Goal: Navigation & Orientation: Find specific page/section

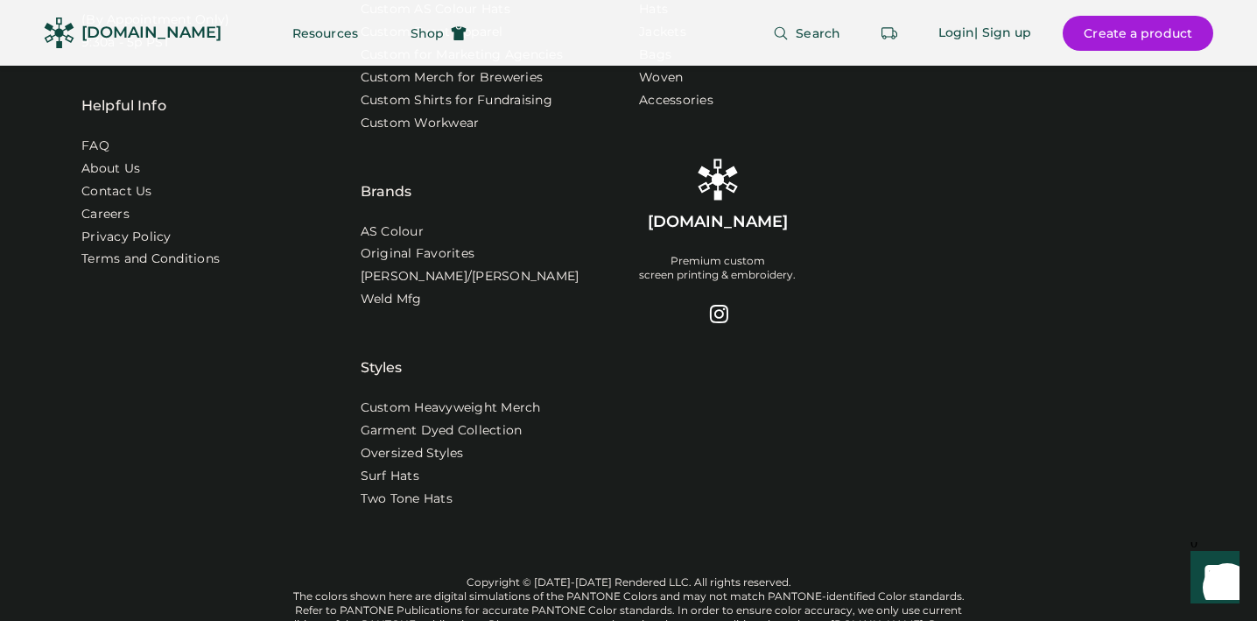
scroll to position [5764, 0]
click at [390, 484] on link "Surf Hats" at bounding box center [391, 476] width 60 height 18
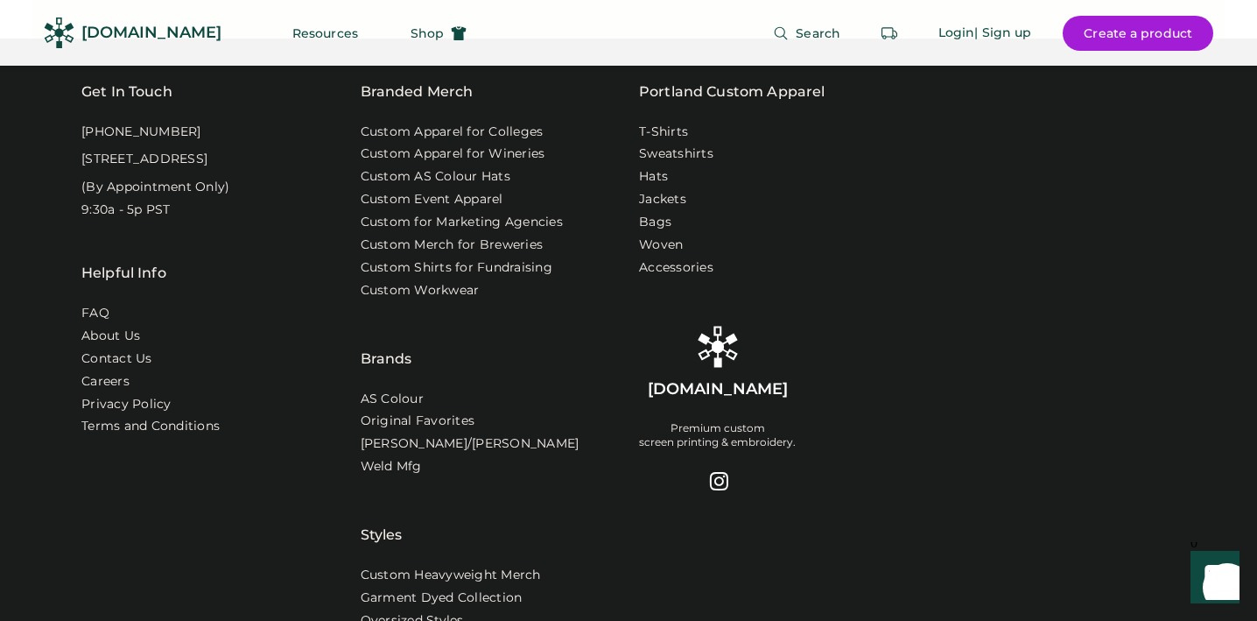
scroll to position [5573, 0]
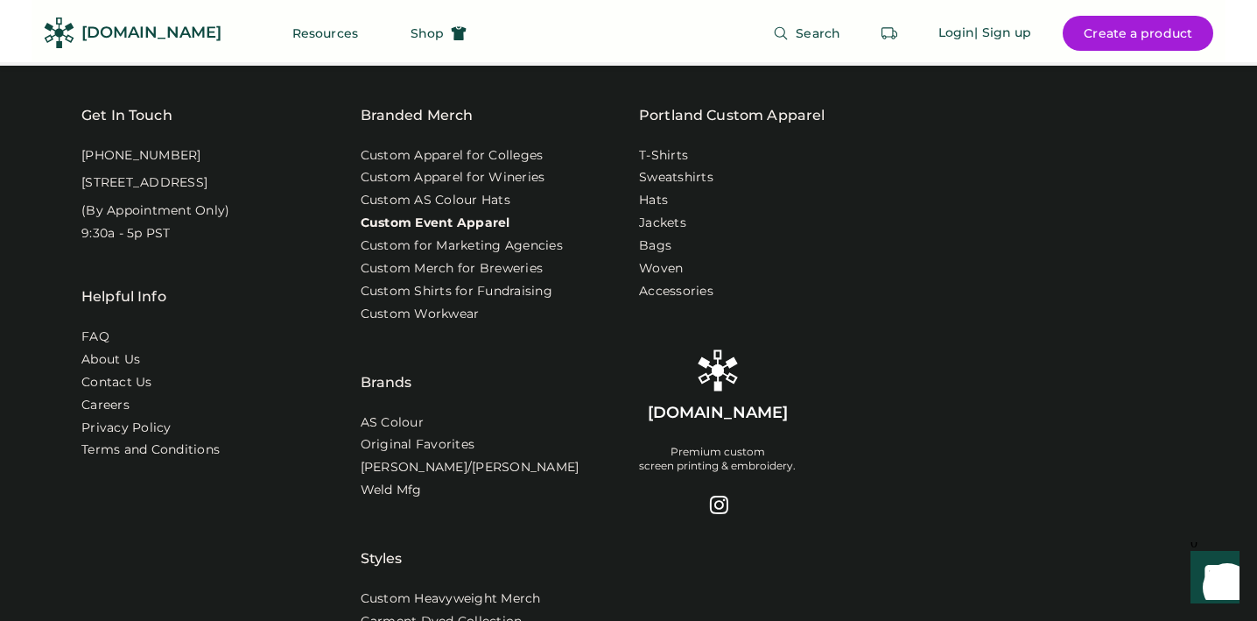
click at [467, 232] on link "Custom Event Apparel" at bounding box center [436, 224] width 150 height 18
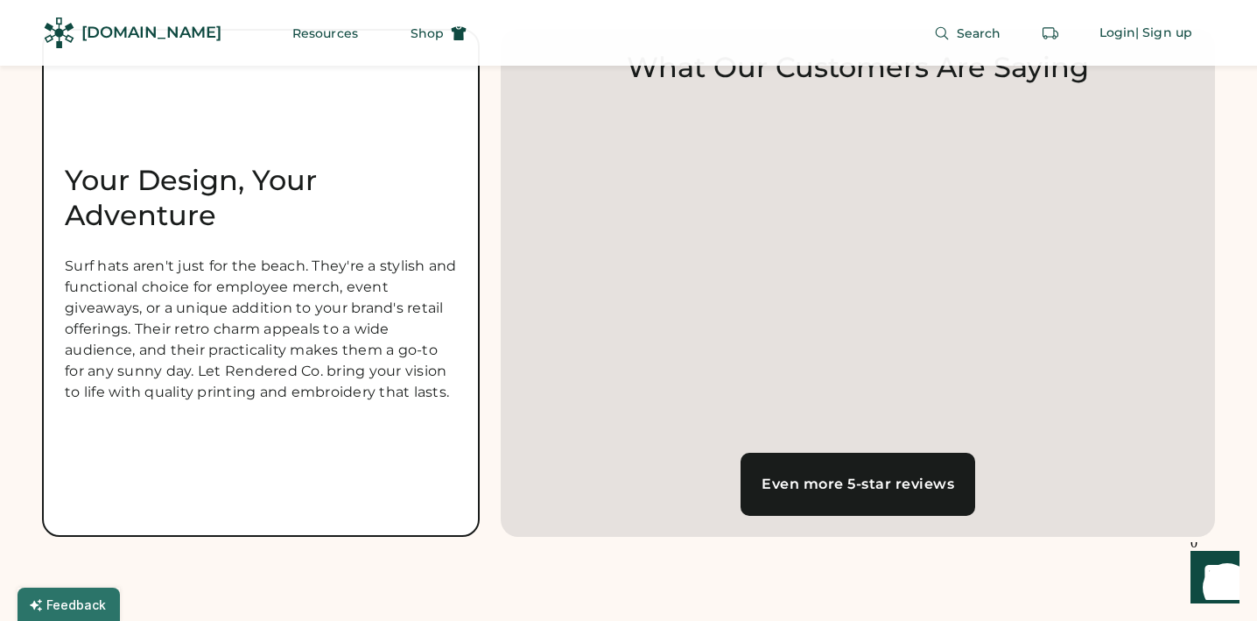
scroll to position [1702, 0]
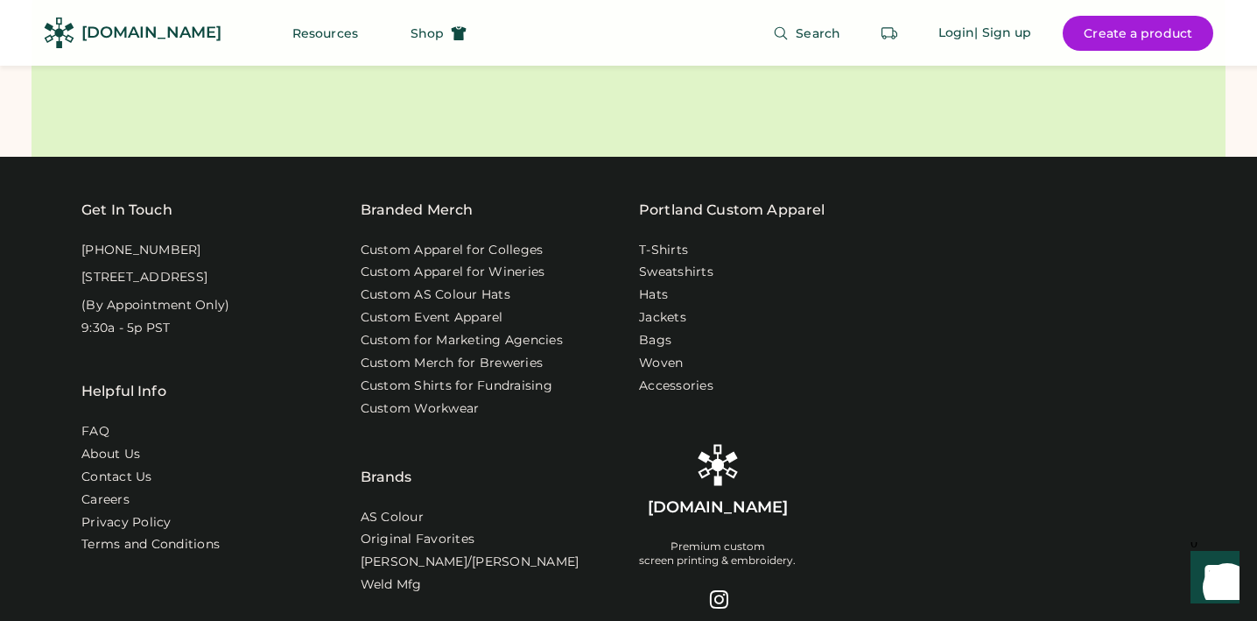
scroll to position [5471, 0]
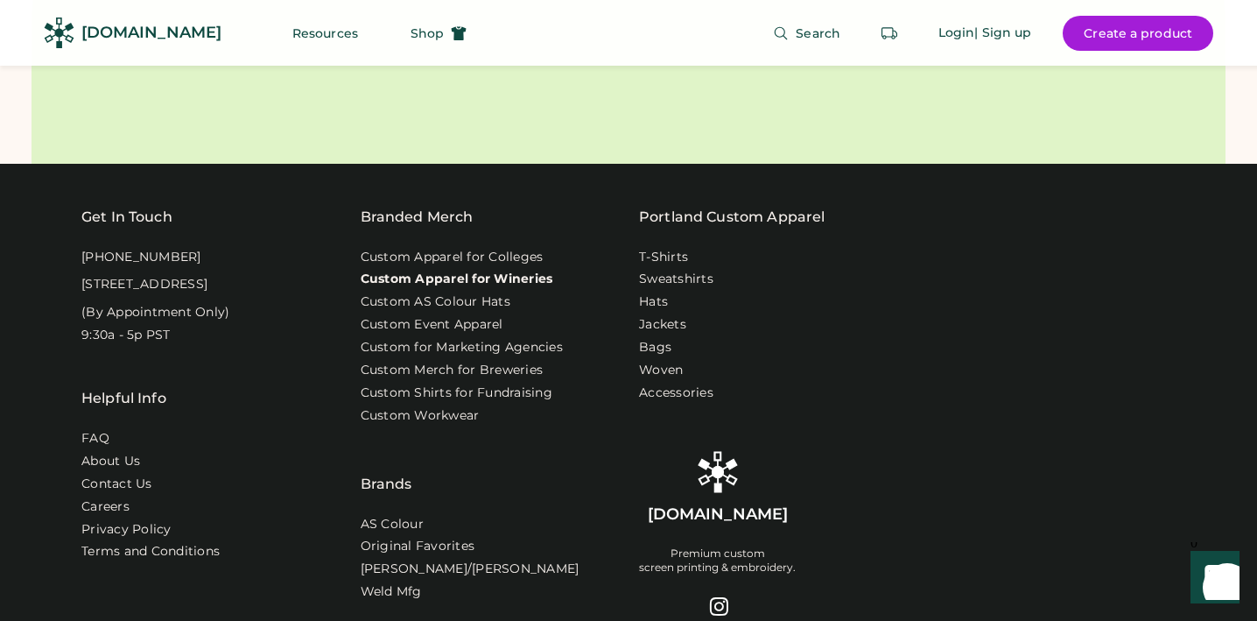
click at [428, 288] on link "Custom Apparel for Wineries" at bounding box center [457, 280] width 193 height 18
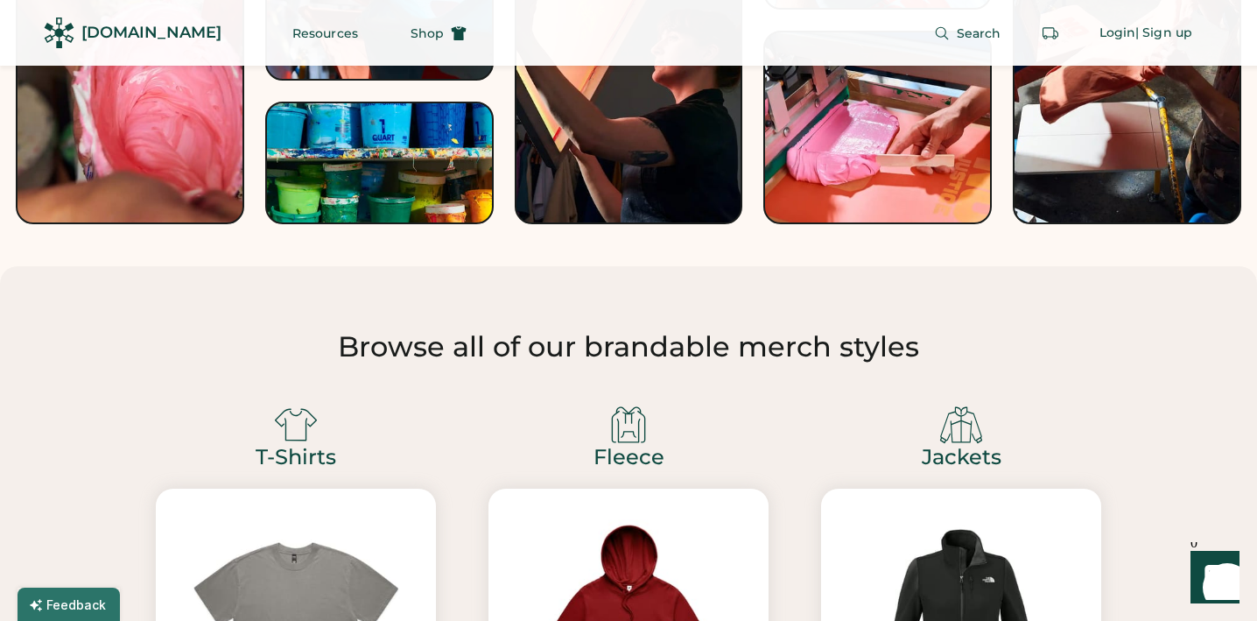
scroll to position [4052, 0]
